Goal: Information Seeking & Learning: Check status

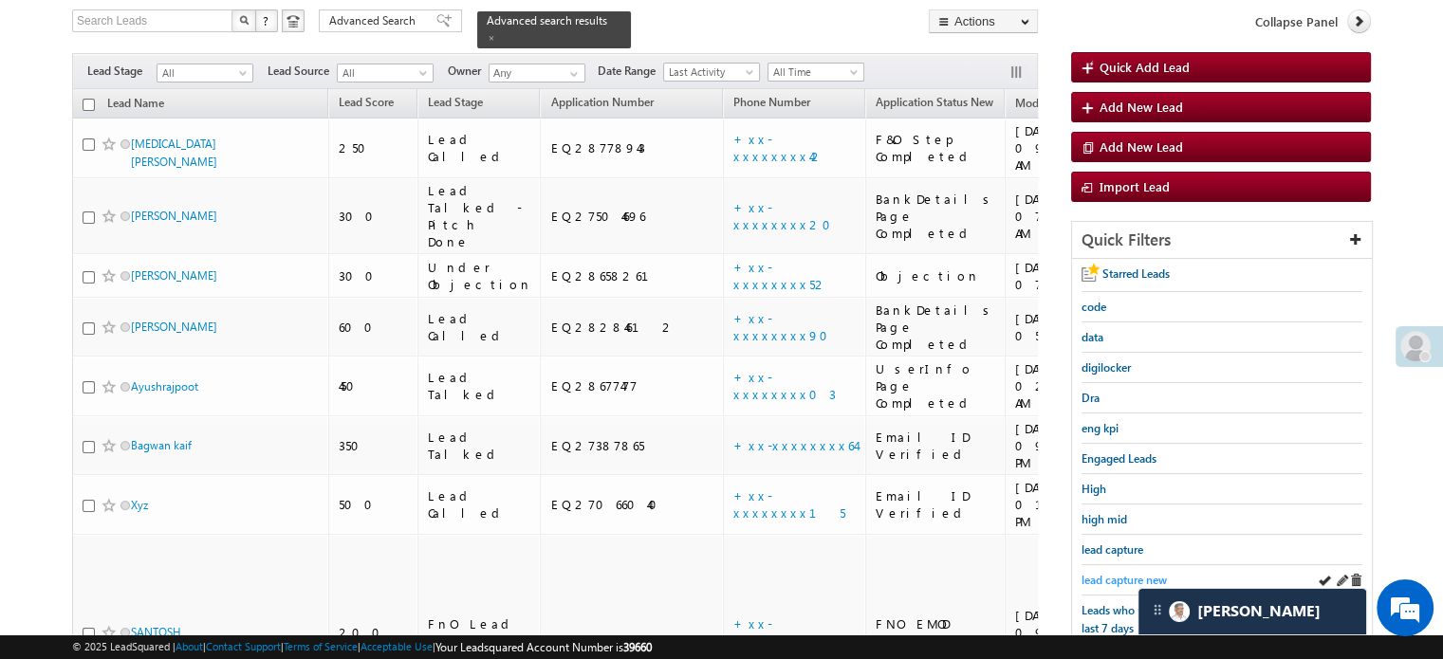
scroll to position [7518, 0]
click at [1097, 573] on span "lead capture new" at bounding box center [1124, 580] width 85 height 14
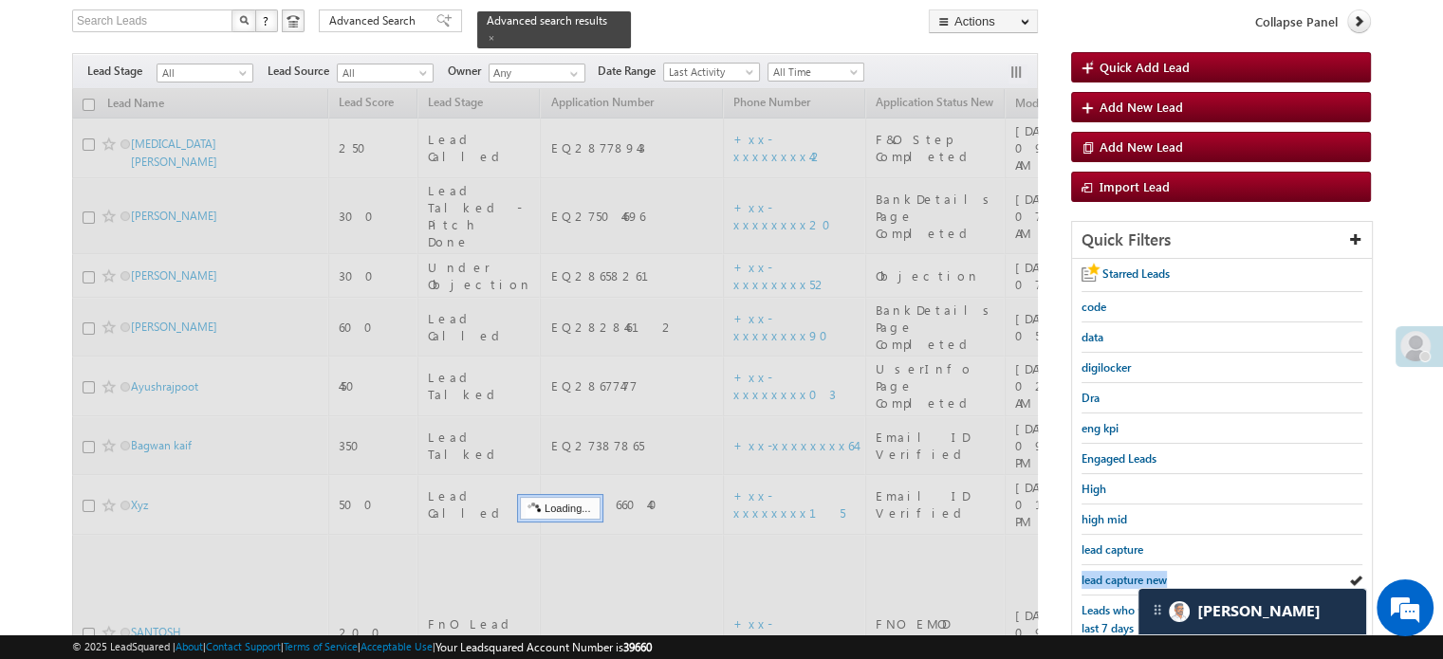
click at [1097, 573] on span "lead capture new" at bounding box center [1124, 580] width 85 height 14
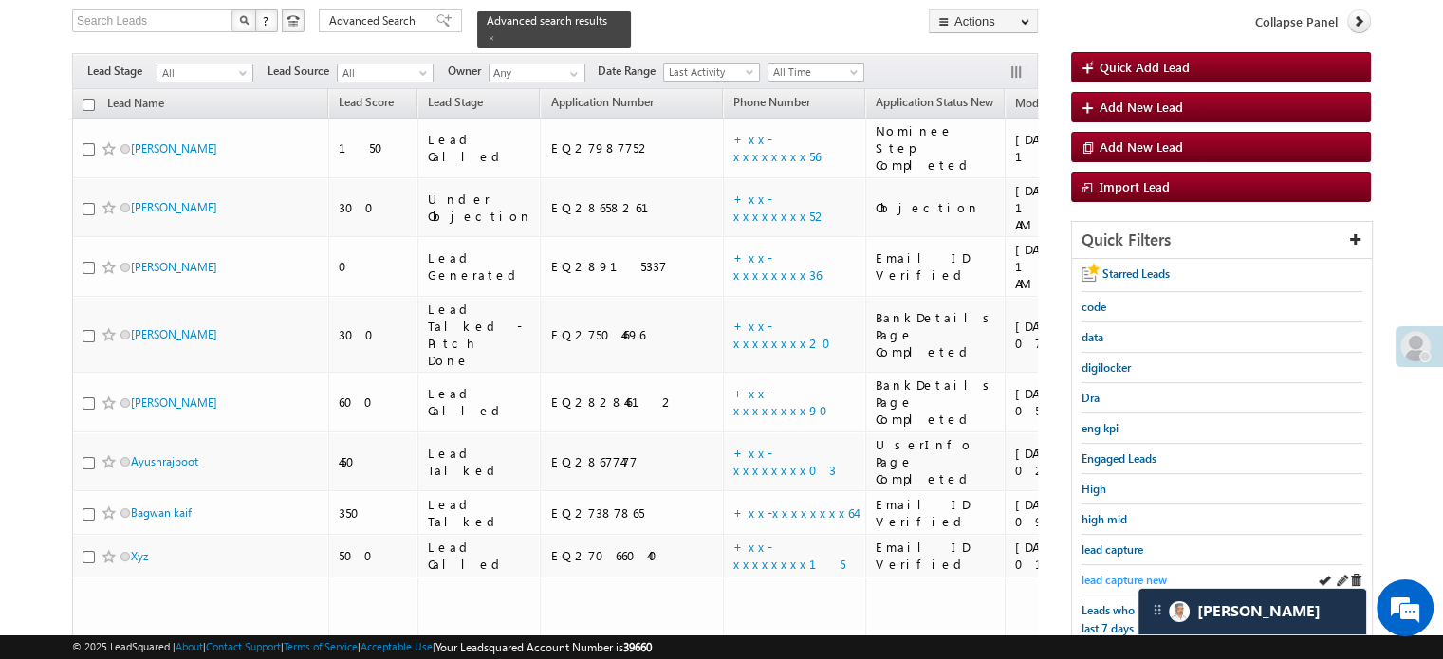
click at [1118, 576] on span "lead capture new" at bounding box center [1124, 580] width 85 height 14
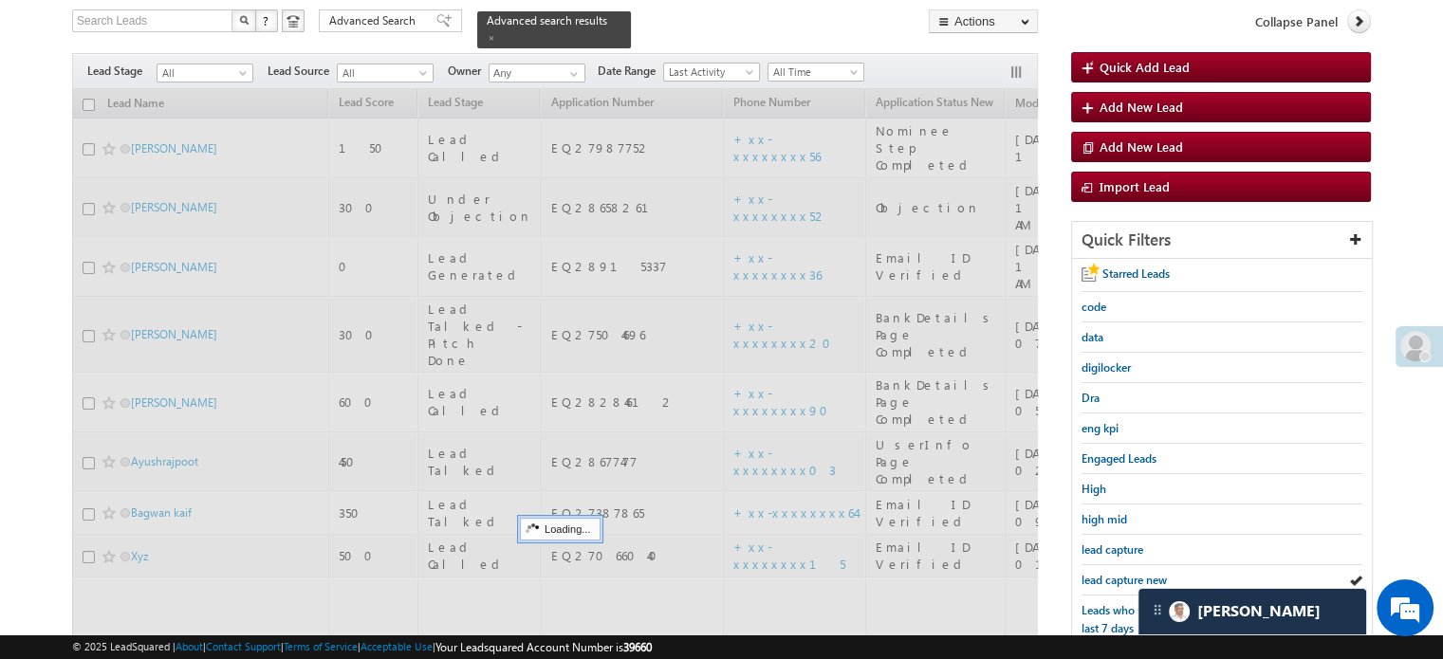
click at [1118, 576] on span "lead capture new" at bounding box center [1124, 580] width 85 height 14
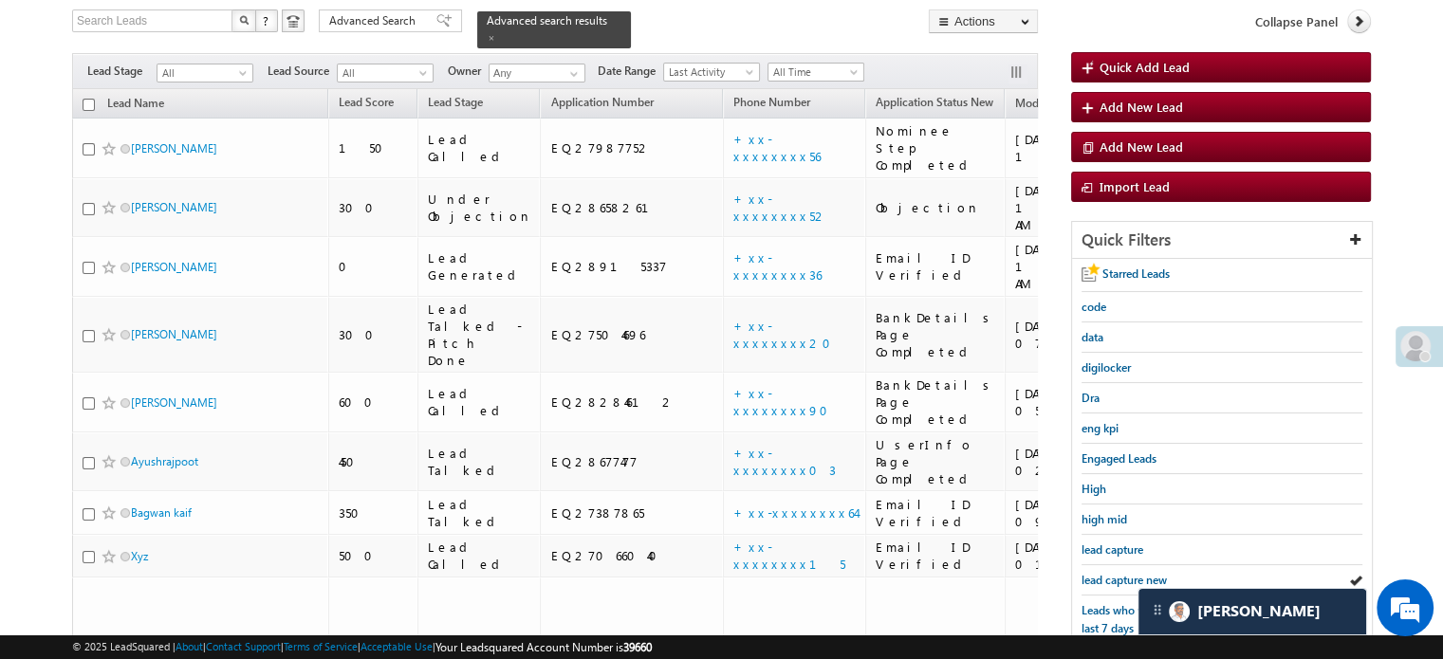
click at [1118, 576] on span "lead capture new" at bounding box center [1124, 580] width 85 height 14
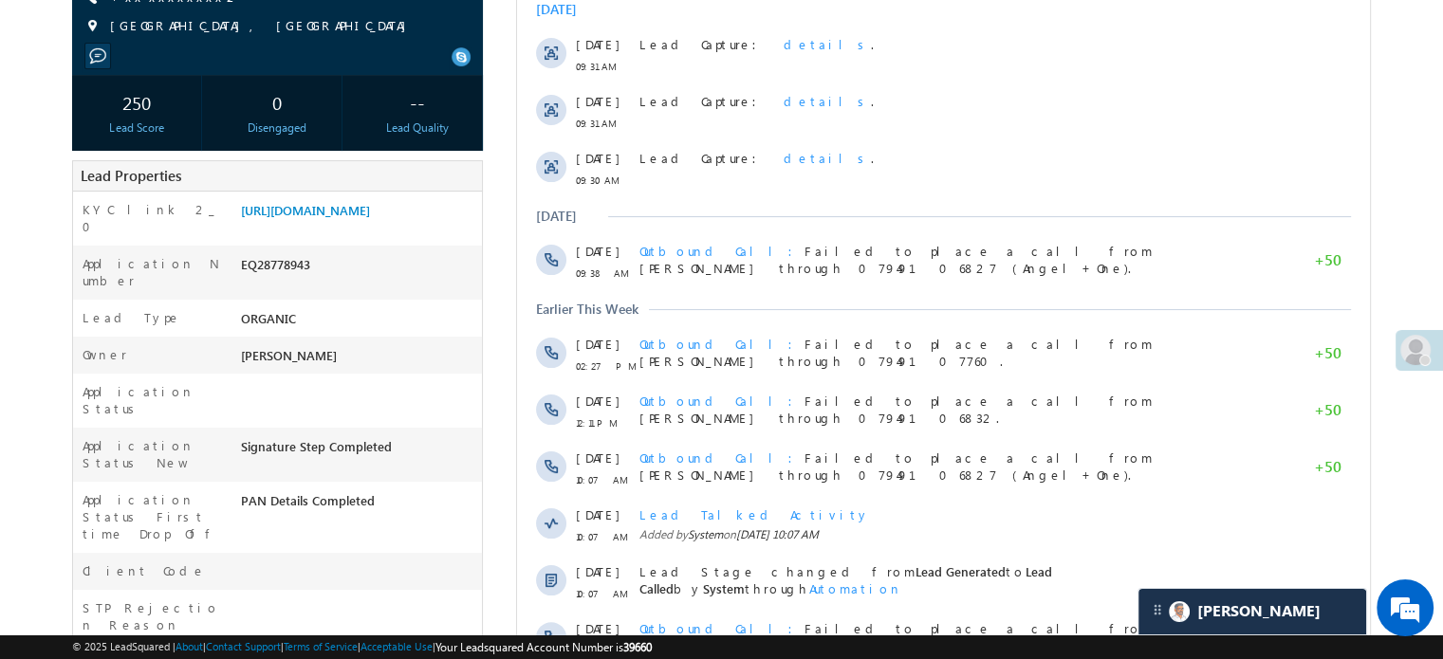
scroll to position [569, 0]
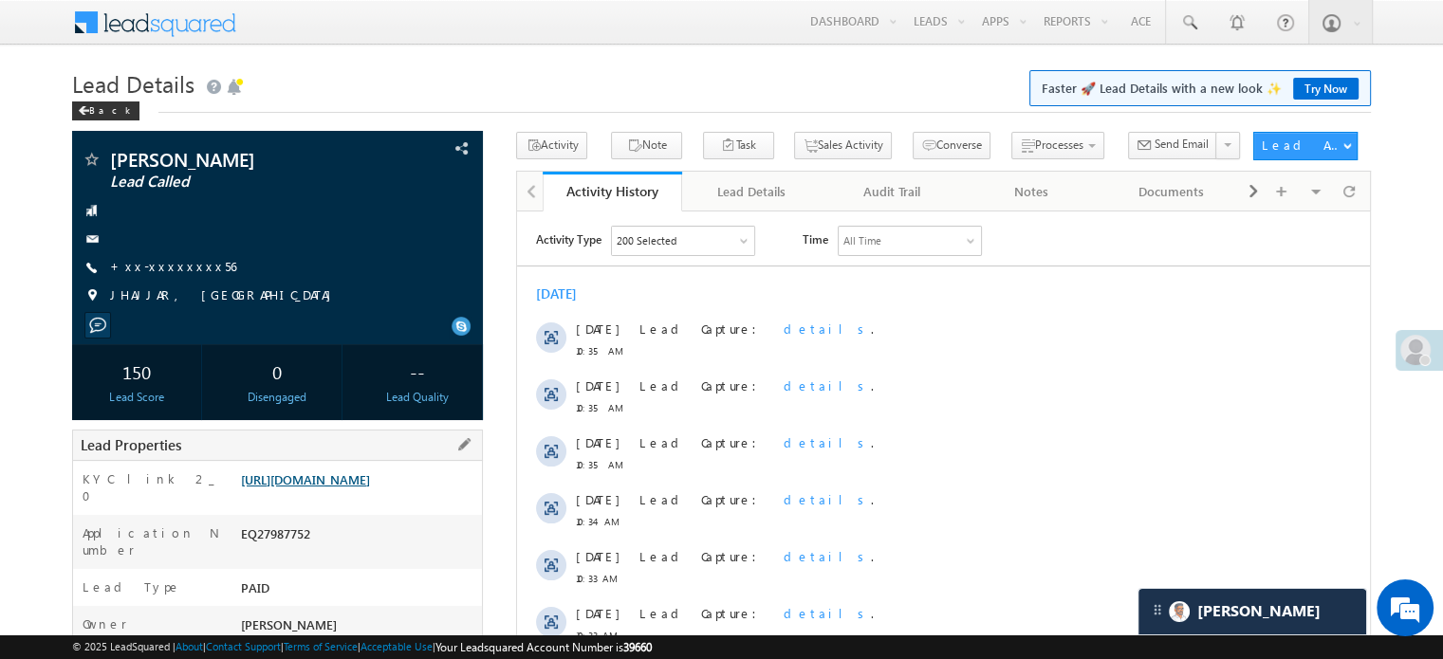
click at [354, 488] on link "[URL][DOMAIN_NAME]" at bounding box center [305, 480] width 129 height 16
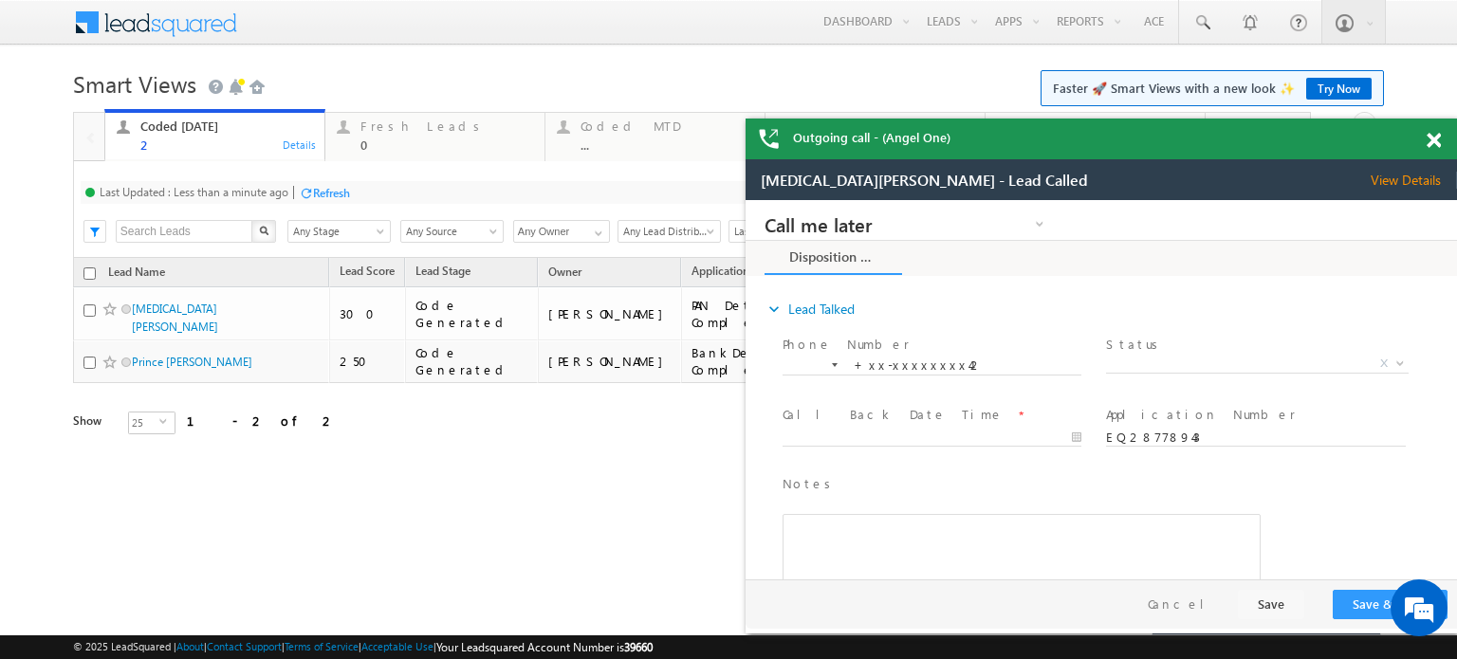
click at [337, 208] on div "Last Updated : Less than a minute ago Refresh Refreshing... Search X Lead Stage…" at bounding box center [691, 209] width 1237 height 97
